Goal: Information Seeking & Learning: Learn about a topic

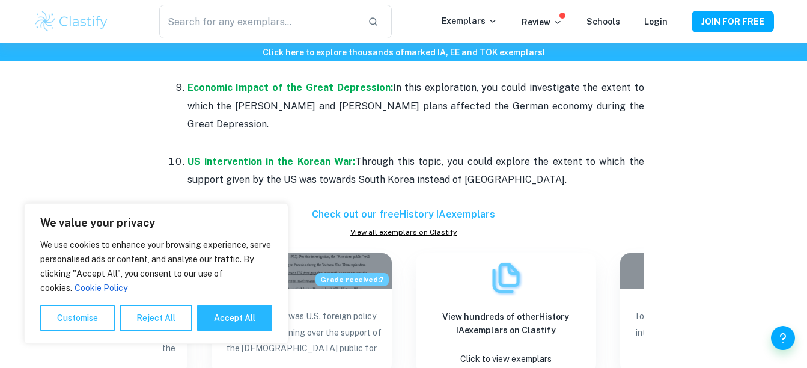
scroll to position [1323, 0]
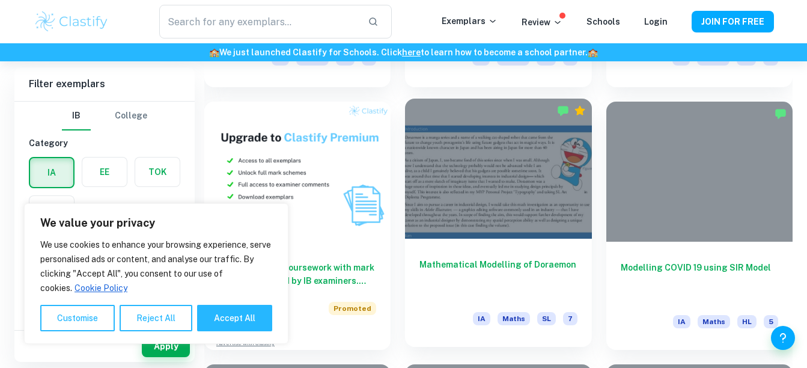
scroll to position [842, 0]
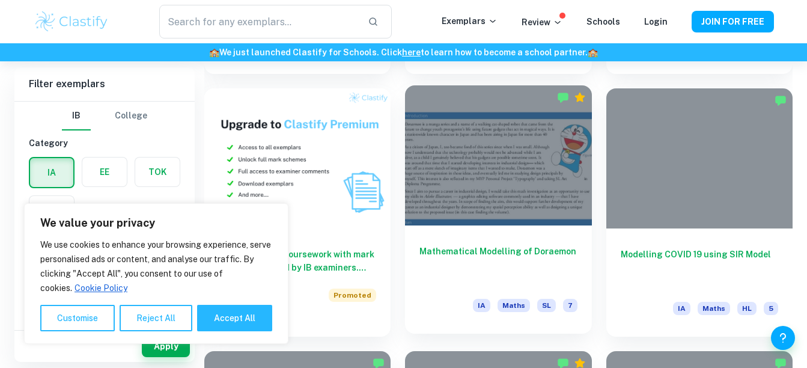
click at [497, 168] on div at bounding box center [498, 155] width 186 height 140
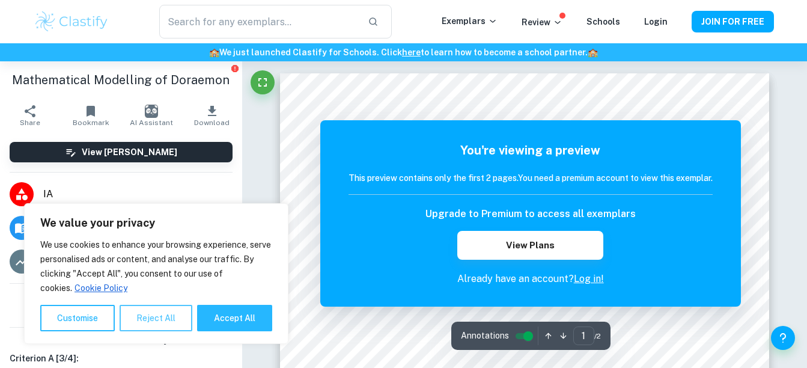
click at [139, 319] on button "Reject All" at bounding box center [156, 318] width 73 height 26
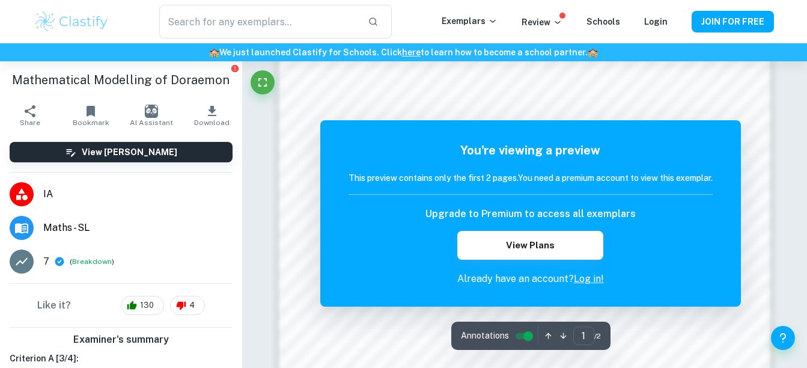
scroll to position [1179, 0]
